Goal: Register for event/course

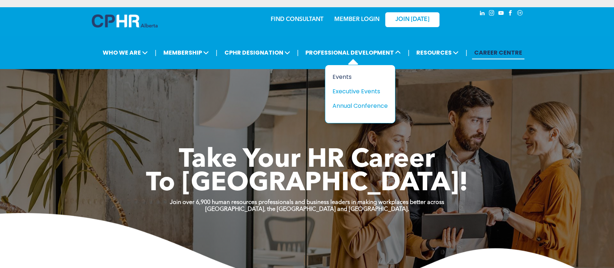
click at [342, 78] on div "Events" at bounding box center [357, 76] width 50 height 9
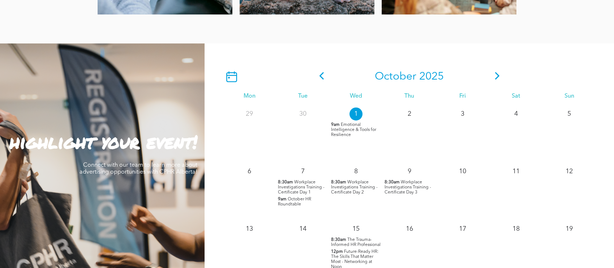
scroll to position [650, 0]
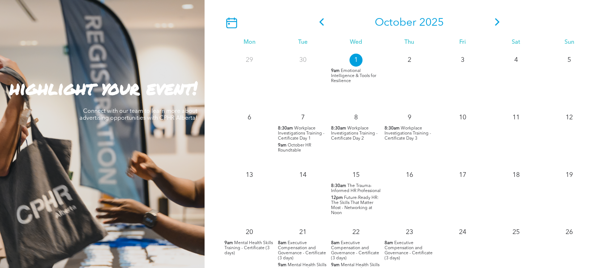
click at [342, 76] on span "Emotional Intelligence & Tools for Resilience" at bounding box center [353, 76] width 45 height 14
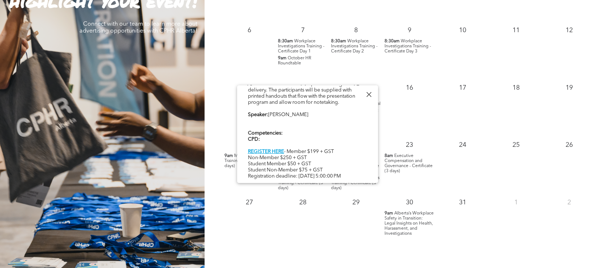
scroll to position [758, 0]
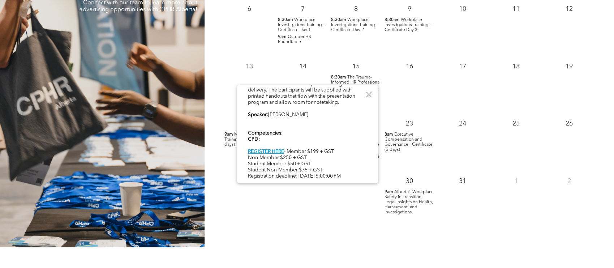
click at [368, 93] on div at bounding box center [369, 95] width 10 height 10
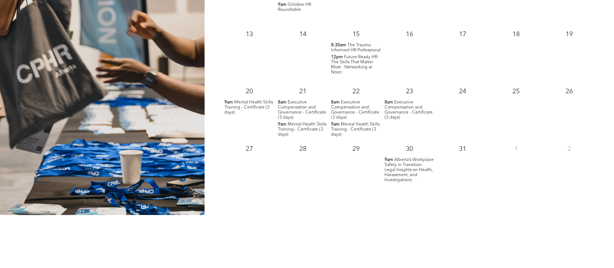
scroll to position [813, 0]
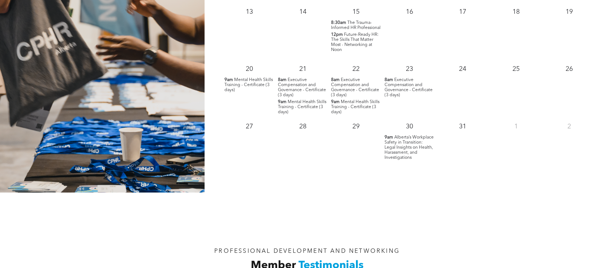
click at [395, 155] on span "Alberta’s Workplace Safety in Transition: Legal Insights on Health, Harassment,…" at bounding box center [408, 147] width 49 height 25
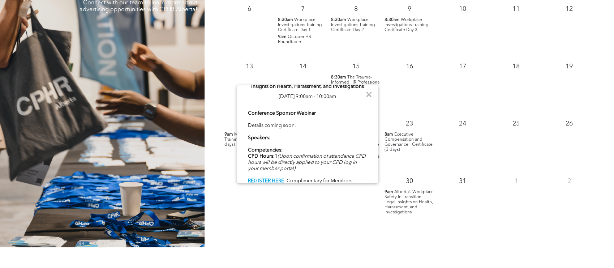
scroll to position [30, 0]
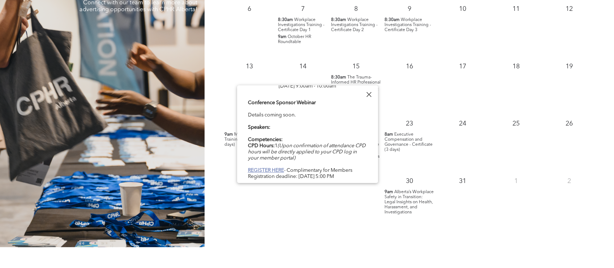
click at [263, 170] on b "REGISTER HERE" at bounding box center [266, 170] width 36 height 5
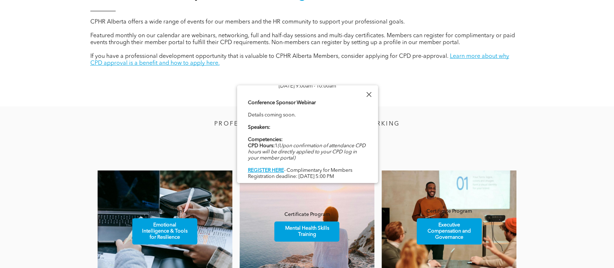
scroll to position [0, 0]
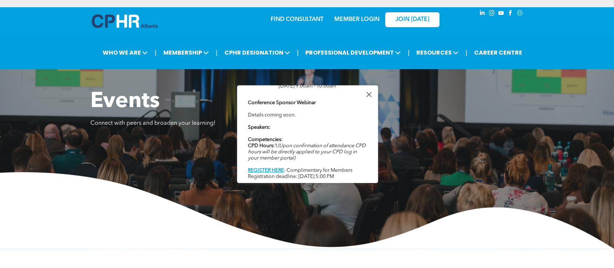
click at [370, 22] on link "MEMBER LOGIN" at bounding box center [356, 20] width 45 height 6
